Goal: Check status: Check status

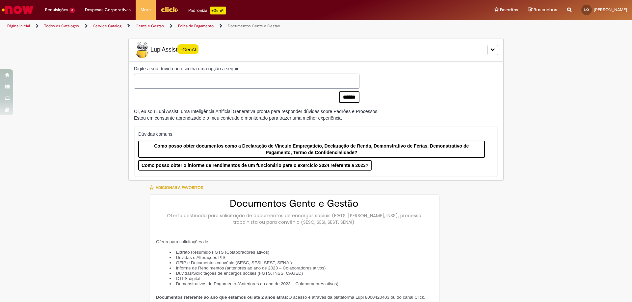
click at [205, 25] on link "Folha de Pagamento" at bounding box center [196, 25] width 36 height 5
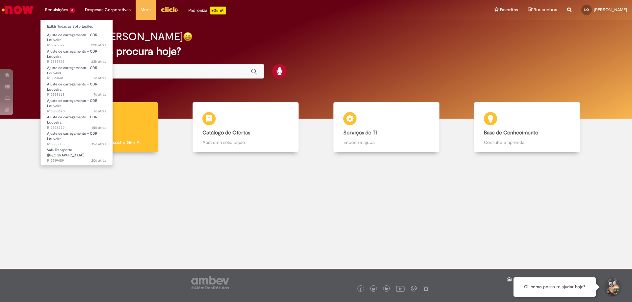
click at [68, 6] on li "Requisições 8 Exibir Todas as Solicitações Ajuste de carregamento - CDR [PERSON…" at bounding box center [60, 10] width 40 height 20
click at [85, 53] on span "Ajuste de carregamento - CDR Louveira" at bounding box center [72, 54] width 50 height 10
click at [72, 48] on link "Ajuste de carregamento - CDR Louveira 23h atrás 23 horas atrás R13575793" at bounding box center [76, 55] width 72 height 14
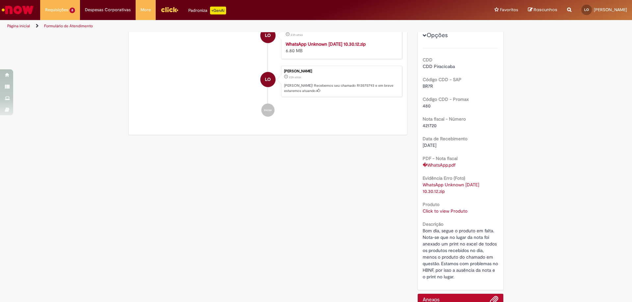
scroll to position [164, 0]
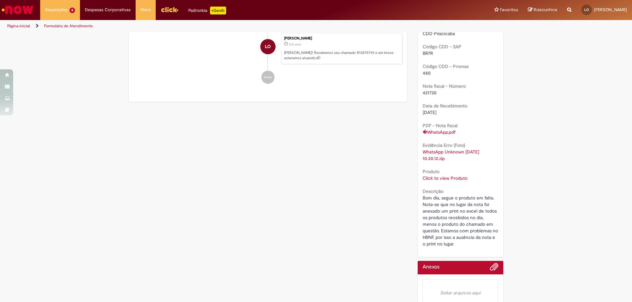
click at [443, 180] on link "Click to view Produto" at bounding box center [444, 178] width 45 height 6
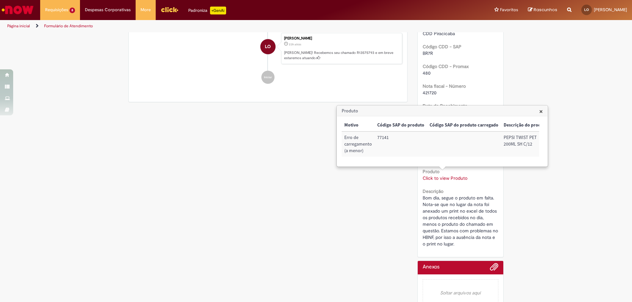
click at [540, 112] on span "×" at bounding box center [541, 111] width 4 height 9
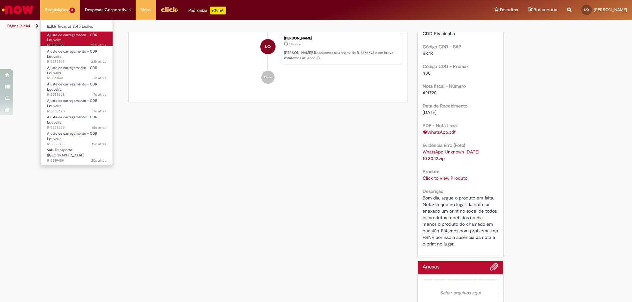
click at [86, 39] on link "Ajuste de carregamento - CDR Louveira 22h atrás 22 horas atrás R13575892" at bounding box center [76, 39] width 72 height 14
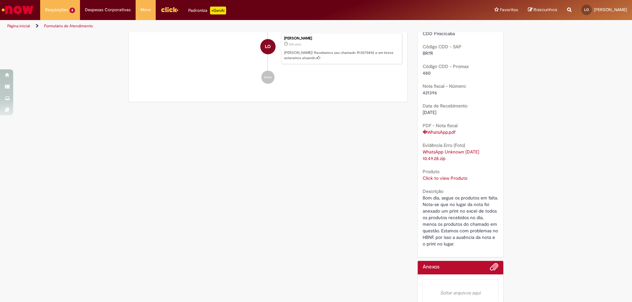
scroll to position [177, 0]
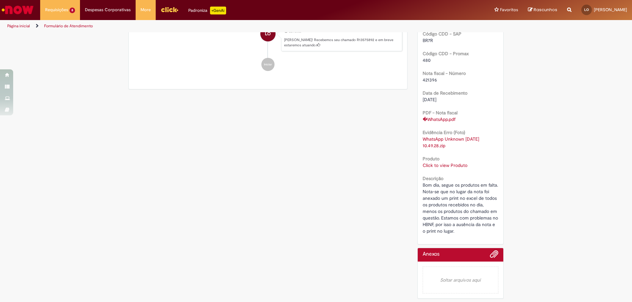
click at [446, 165] on link "Click to view Produto" at bounding box center [444, 165] width 45 height 6
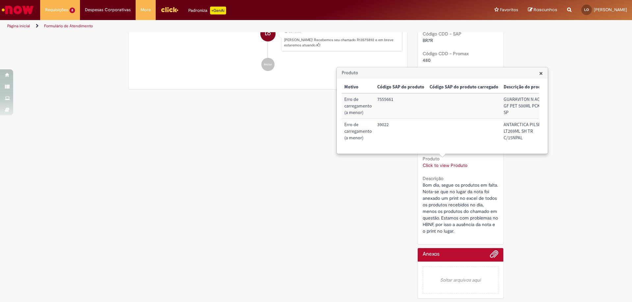
click at [539, 73] on span "×" at bounding box center [541, 73] width 4 height 9
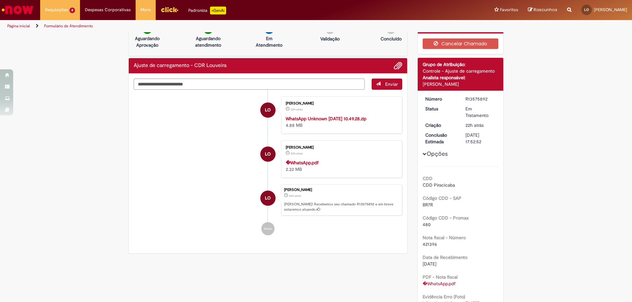
scroll to position [0, 0]
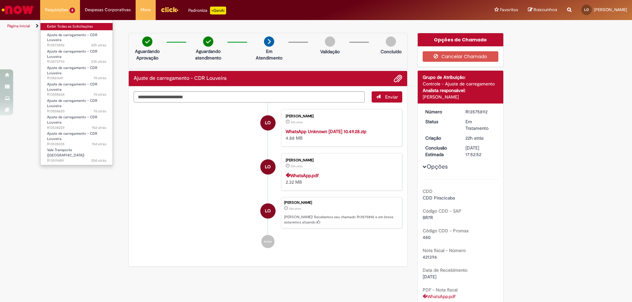
click at [76, 28] on link "Exibir Todas as Solicitações" at bounding box center [76, 26] width 72 height 7
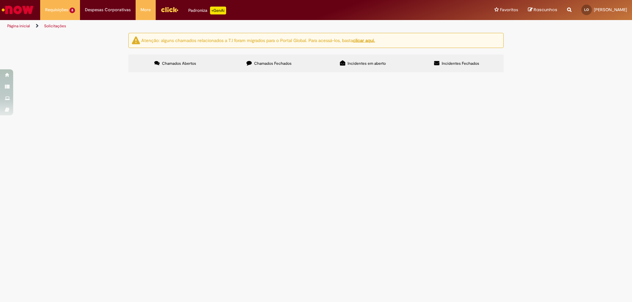
click at [0, 0] on span "Ajuste de carregamento - CDR Louveira" at bounding box center [0, 0] width 0 height 0
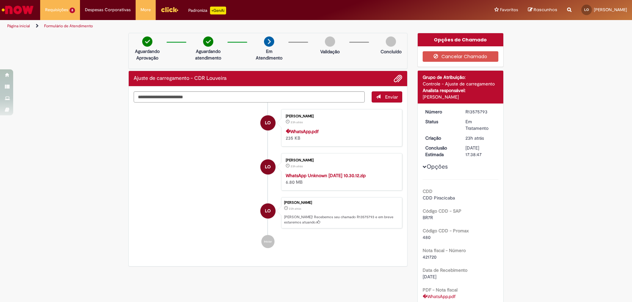
scroll to position [66, 0]
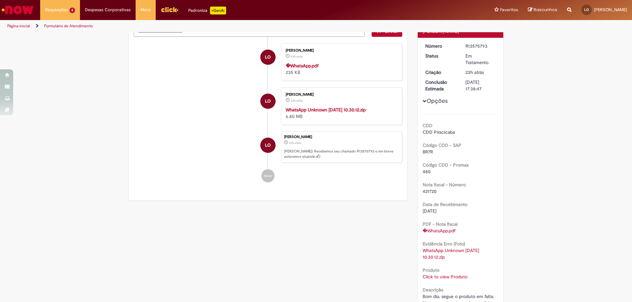
click at [422, 190] on span "421720" at bounding box center [429, 191] width 14 height 6
copy span "421720"
click at [423, 188] on span "421720" at bounding box center [429, 191] width 14 height 6
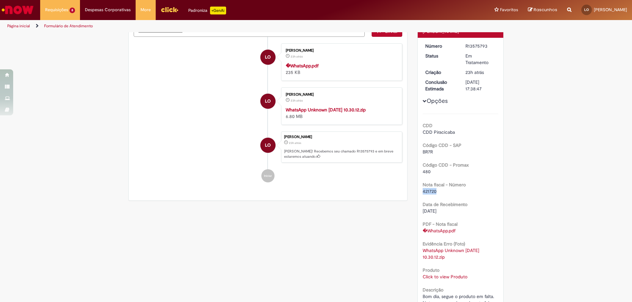
click at [424, 192] on span "421720" at bounding box center [429, 191] width 14 height 6
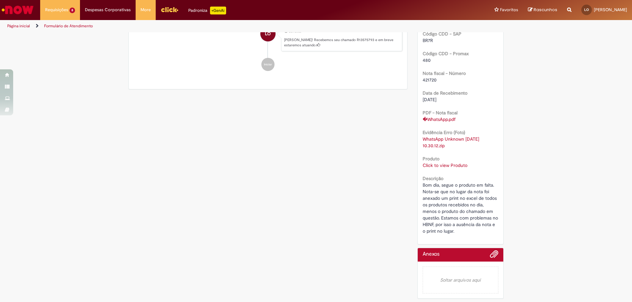
click at [467, 283] on em "Soltar arquivos aqui" at bounding box center [460, 280] width 76 height 27
click at [473, 254] on div at bounding box center [460, 257] width 76 height 10
click at [492, 255] on span "Adicionar anexos" at bounding box center [494, 255] width 8 height 8
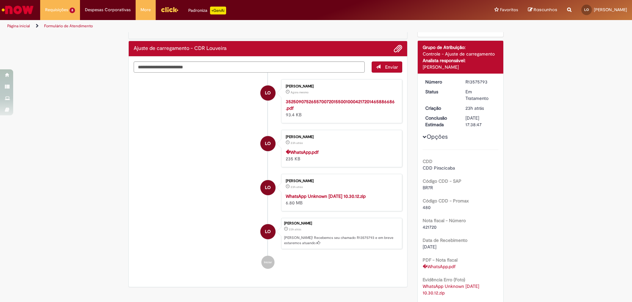
scroll to position [0, 0]
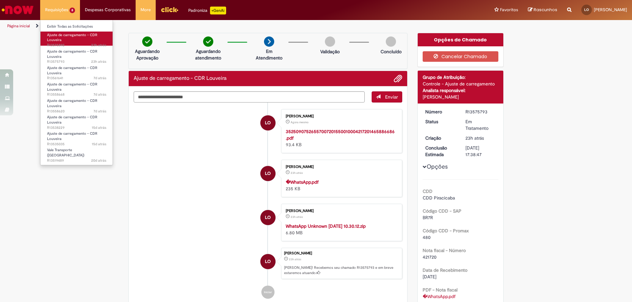
click at [70, 39] on link "Ajuste de carregamento - CDR Louveira 23h atrás 23 horas atrás R13575892" at bounding box center [76, 39] width 72 height 14
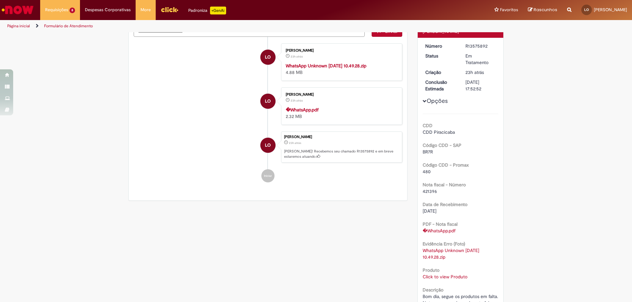
scroll to position [132, 0]
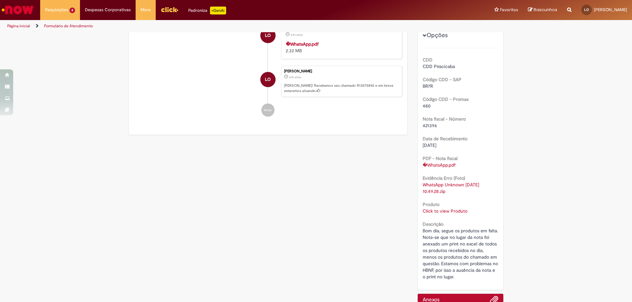
click at [427, 126] on span "421396" at bounding box center [429, 126] width 14 height 6
copy span "421396"
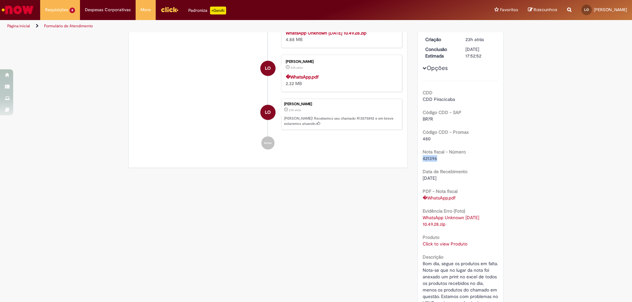
scroll to position [177, 0]
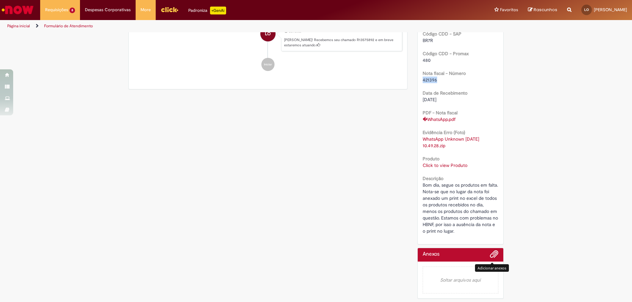
click at [491, 256] on span "Adicionar anexos" at bounding box center [494, 255] width 8 height 8
